Goal: Communication & Community: Answer question/provide support

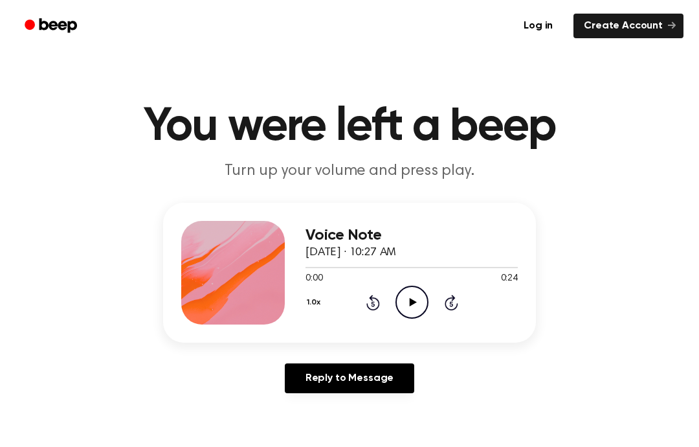
click at [407, 308] on icon "Play Audio" at bounding box center [412, 302] width 33 height 33
click at [318, 376] on link "Reply to Message" at bounding box center [350, 378] width 130 height 30
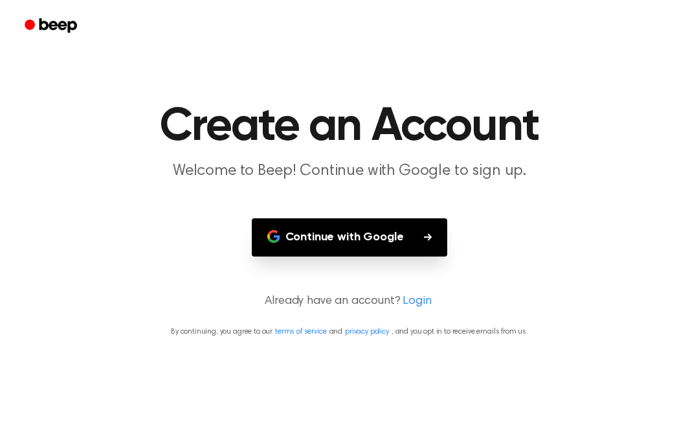
click at [336, 236] on button "Continue with Google" at bounding box center [350, 237] width 196 height 38
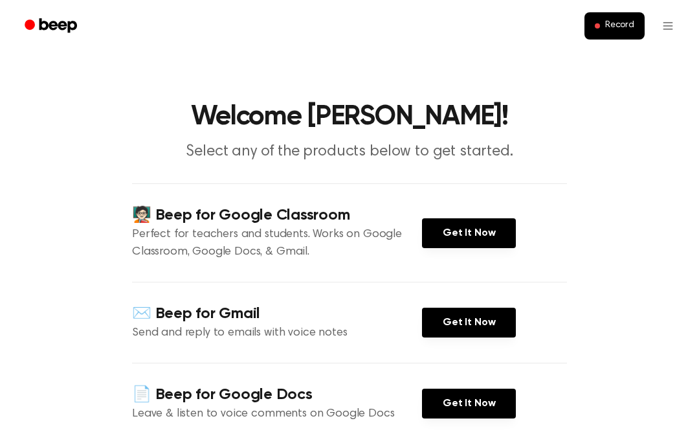
click at [433, 218] on link "Get It Now" at bounding box center [469, 233] width 94 height 30
click at [622, 18] on button "Record" at bounding box center [615, 25] width 60 height 27
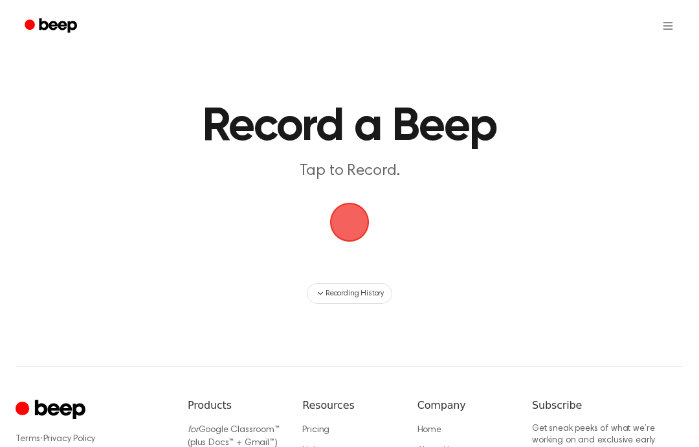
click at [345, 222] on span "button" at bounding box center [350, 222] width 36 height 36
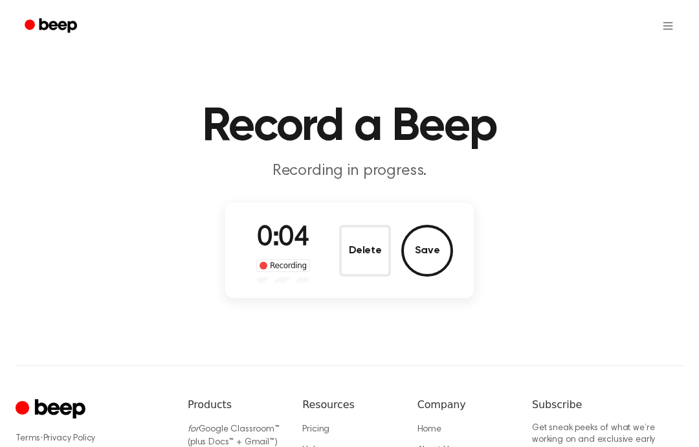
click at [425, 249] on button "Save" at bounding box center [427, 251] width 52 height 52
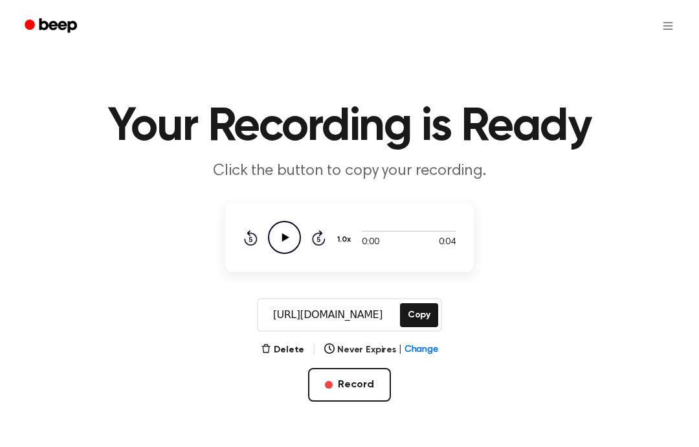
click at [270, 350] on icon "button" at bounding box center [266, 348] width 8 height 8
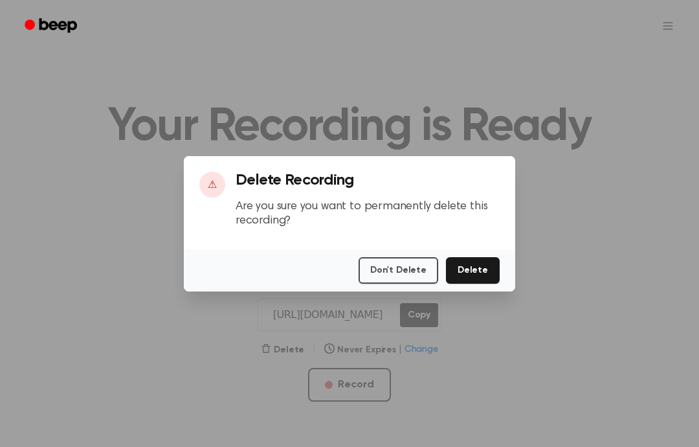
click at [466, 284] on button "Delete" at bounding box center [473, 270] width 54 height 27
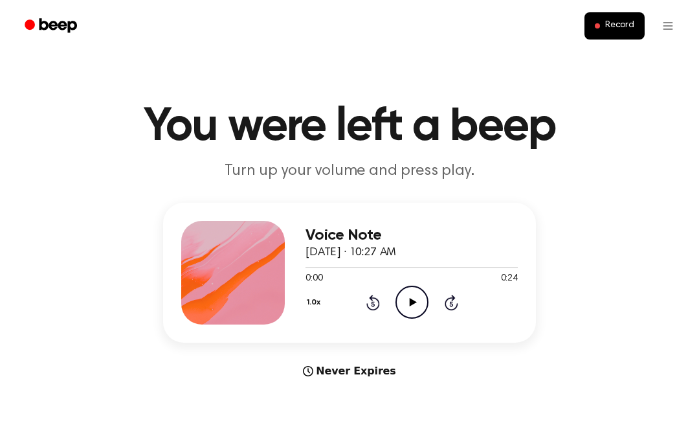
click at [416, 296] on icon "Play Audio" at bounding box center [412, 302] width 33 height 33
click at [381, 299] on div "1.0x Rewind 5 seconds Pause Audio Skip 5 seconds" at bounding box center [412, 302] width 212 height 33
click at [375, 294] on icon "Rewind 5 seconds" at bounding box center [373, 302] width 14 height 17
click at [378, 297] on icon "Rewind 5 seconds" at bounding box center [373, 302] width 14 height 17
click at [381, 296] on div "1.0x Rewind 5 seconds Pause Audio Skip 5 seconds" at bounding box center [412, 302] width 212 height 33
